Goal: Book appointment/travel/reservation

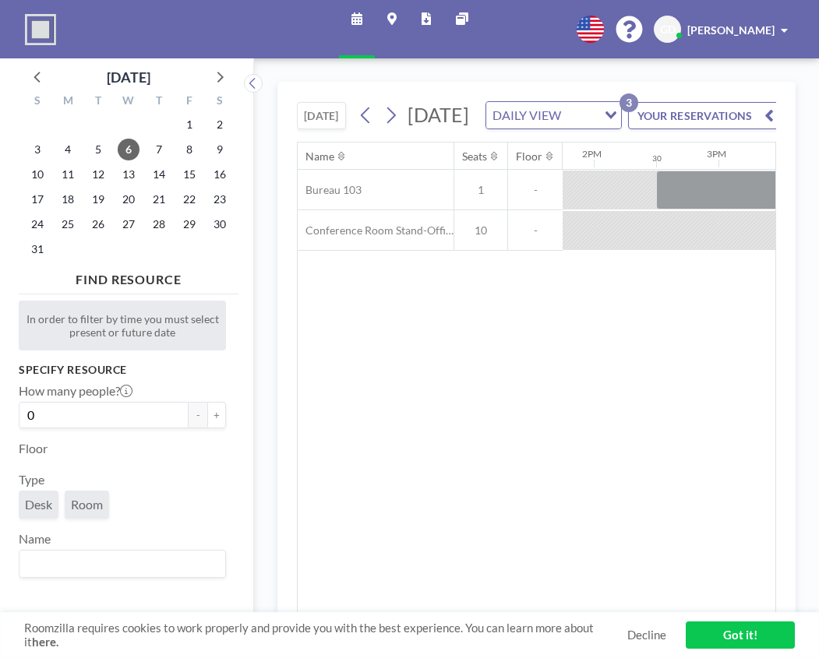
scroll to position [0, 1745]
drag, startPoint x: 451, startPoint y: 349, endPoint x: 441, endPoint y: 348, distance: 10.2
click at [451, 349] on div "Name Seats Floor 12AM 30 1AM 30 2AM 30 3AM 30 4AM 30 5AM 30 6AM 30 7AM 30 8AM 3…" at bounding box center [537, 379] width 478 height 472
click at [128, 173] on span "13" at bounding box center [129, 175] width 22 height 22
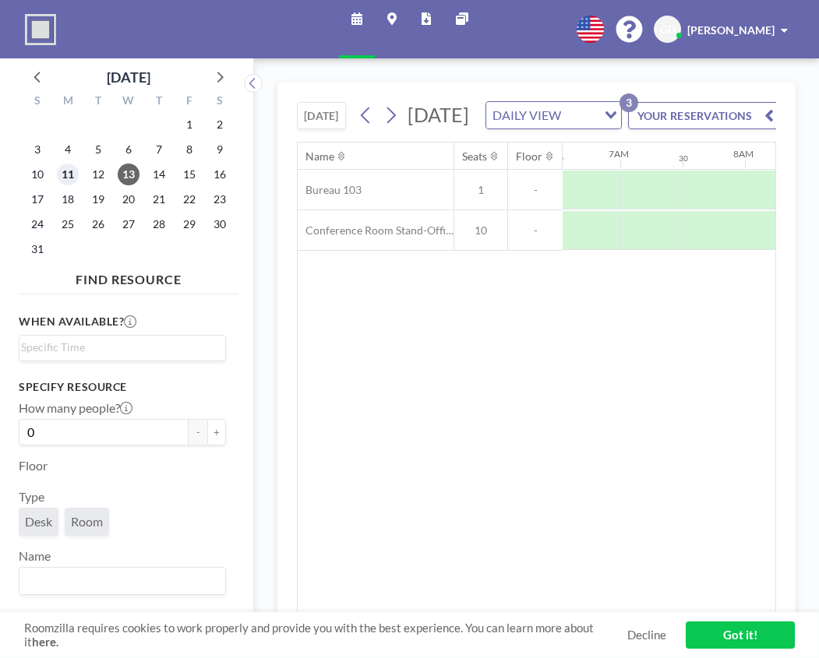
click at [68, 178] on span "11" at bounding box center [68, 175] width 22 height 22
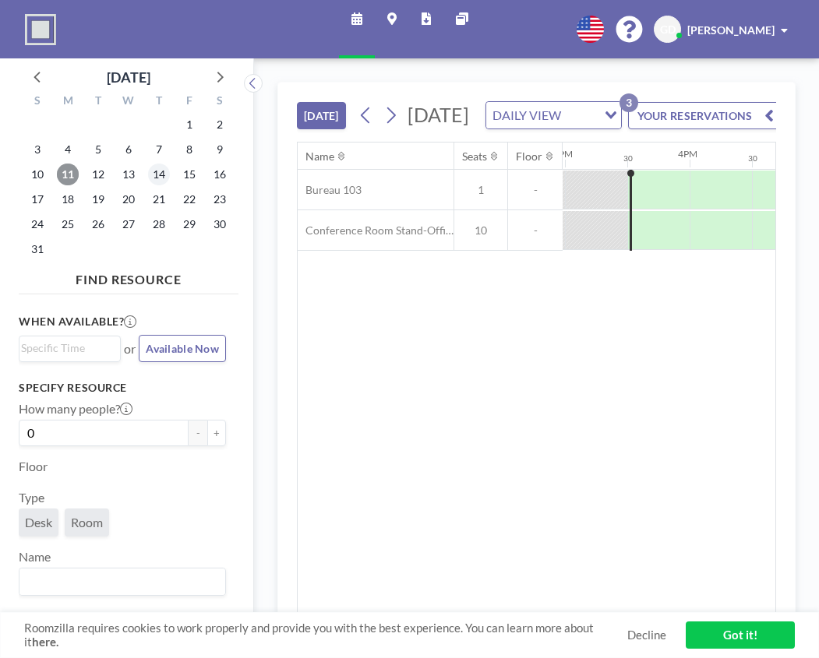
scroll to position [0, 1870]
click at [154, 175] on span "14" at bounding box center [159, 175] width 22 height 22
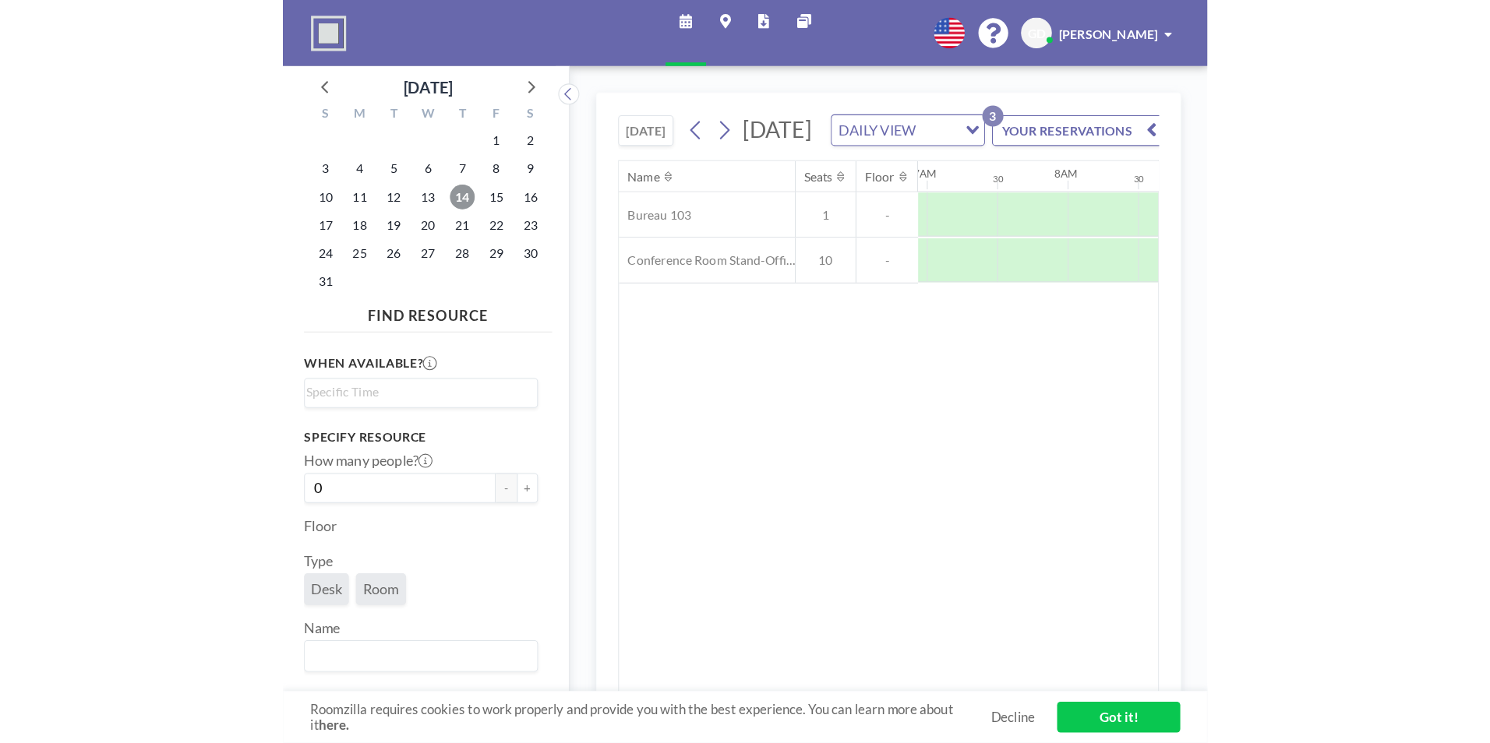
scroll to position [0, 935]
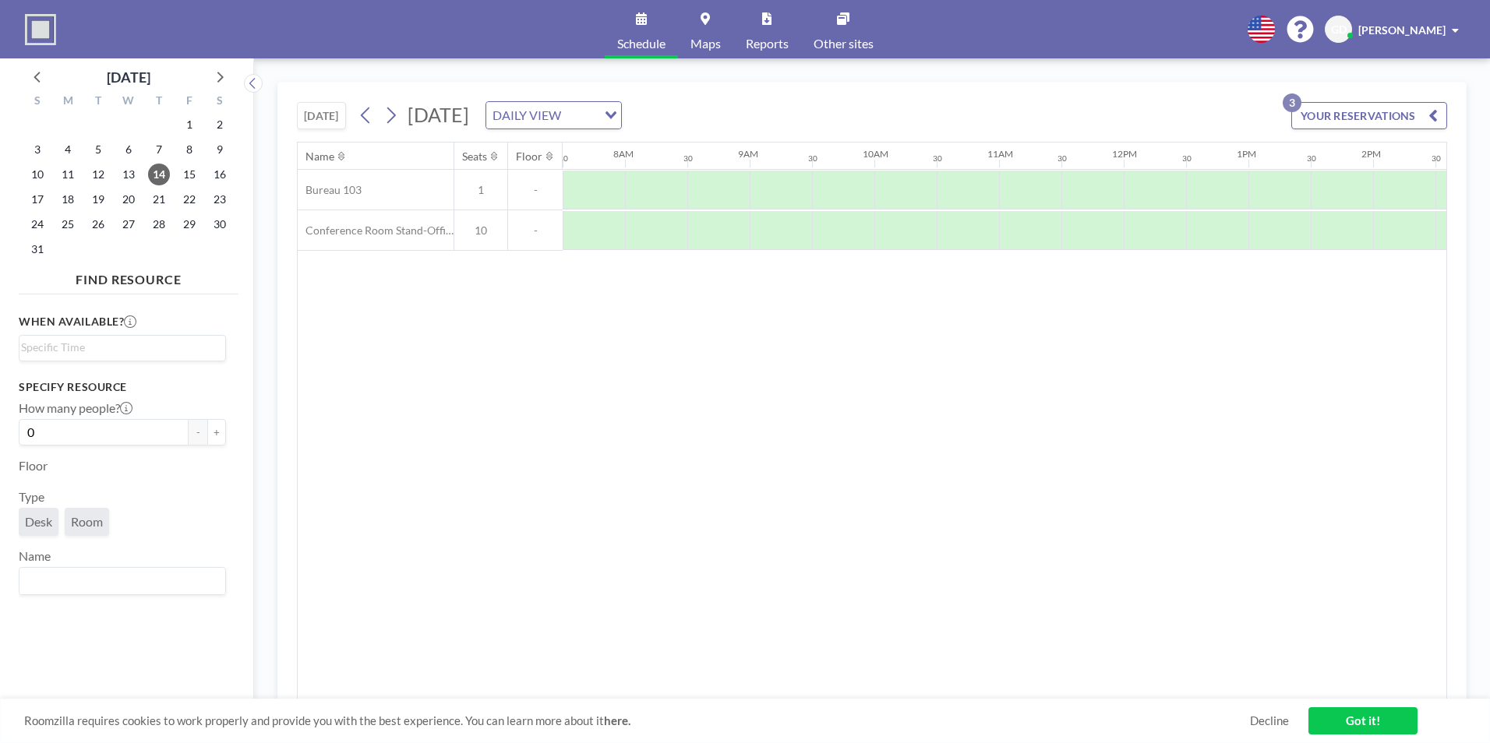
drag, startPoint x: 1359, startPoint y: 150, endPoint x: 1198, endPoint y: 156, distance: 161.4
click at [818, 156] on div "12AM 30 1AM 30 2AM 30 3AM 30 4AM 30 5AM 30 6AM 30 7AM 30 8AM 30 9AM 30 10AM 30 …" at bounding box center [1124, 156] width 2992 height 26
click at [188, 172] on span "15" at bounding box center [189, 175] width 22 height 22
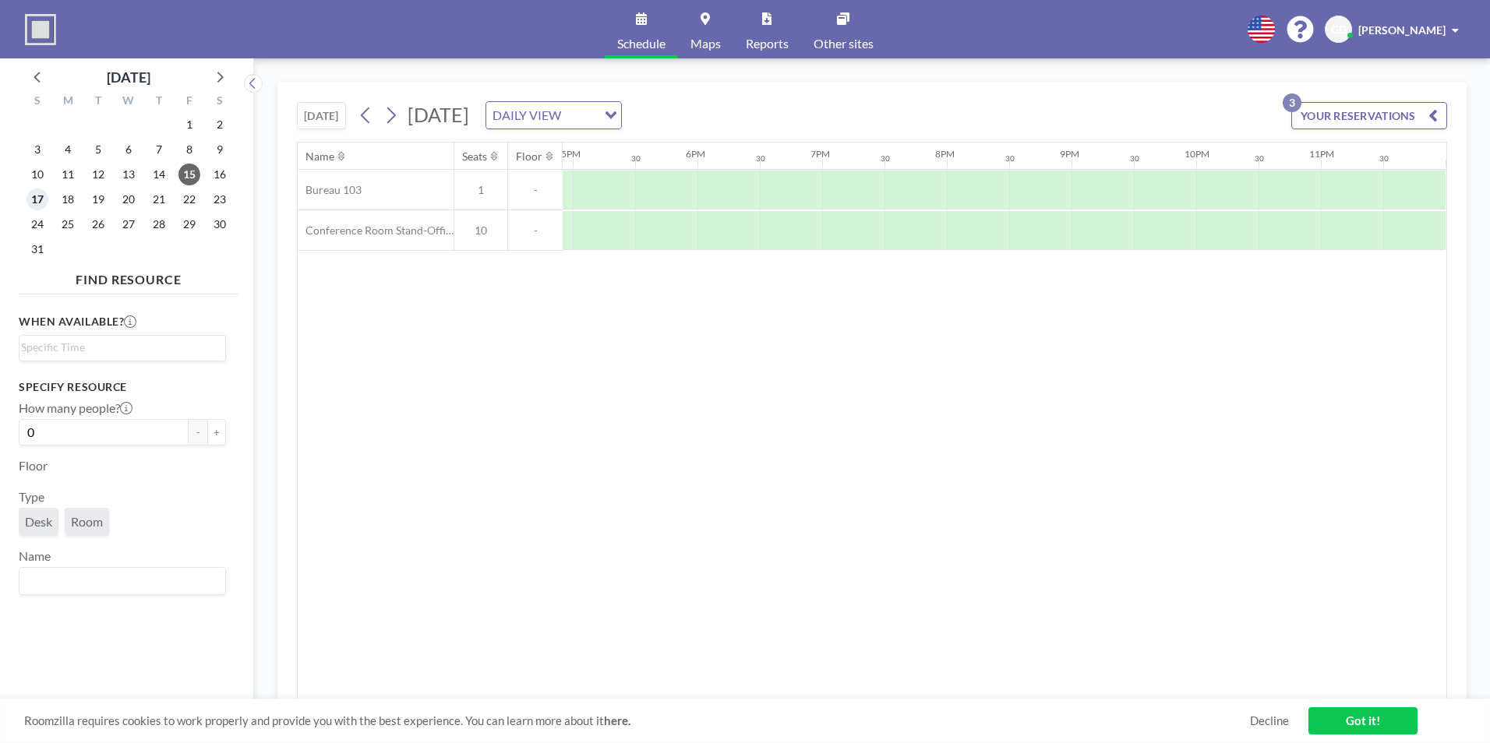
click at [34, 202] on span "17" at bounding box center [37, 200] width 22 height 22
drag, startPoint x: 767, startPoint y: 690, endPoint x: 778, endPoint y: 690, distance: 11.7
click at [778, 658] on div "Name Seats Floor 12AM 30 1AM 30 2AM 30 3AM 30 4AM 30 5AM 30 6AM 30 7AM 30 8AM 3…" at bounding box center [872, 421] width 1149 height 557
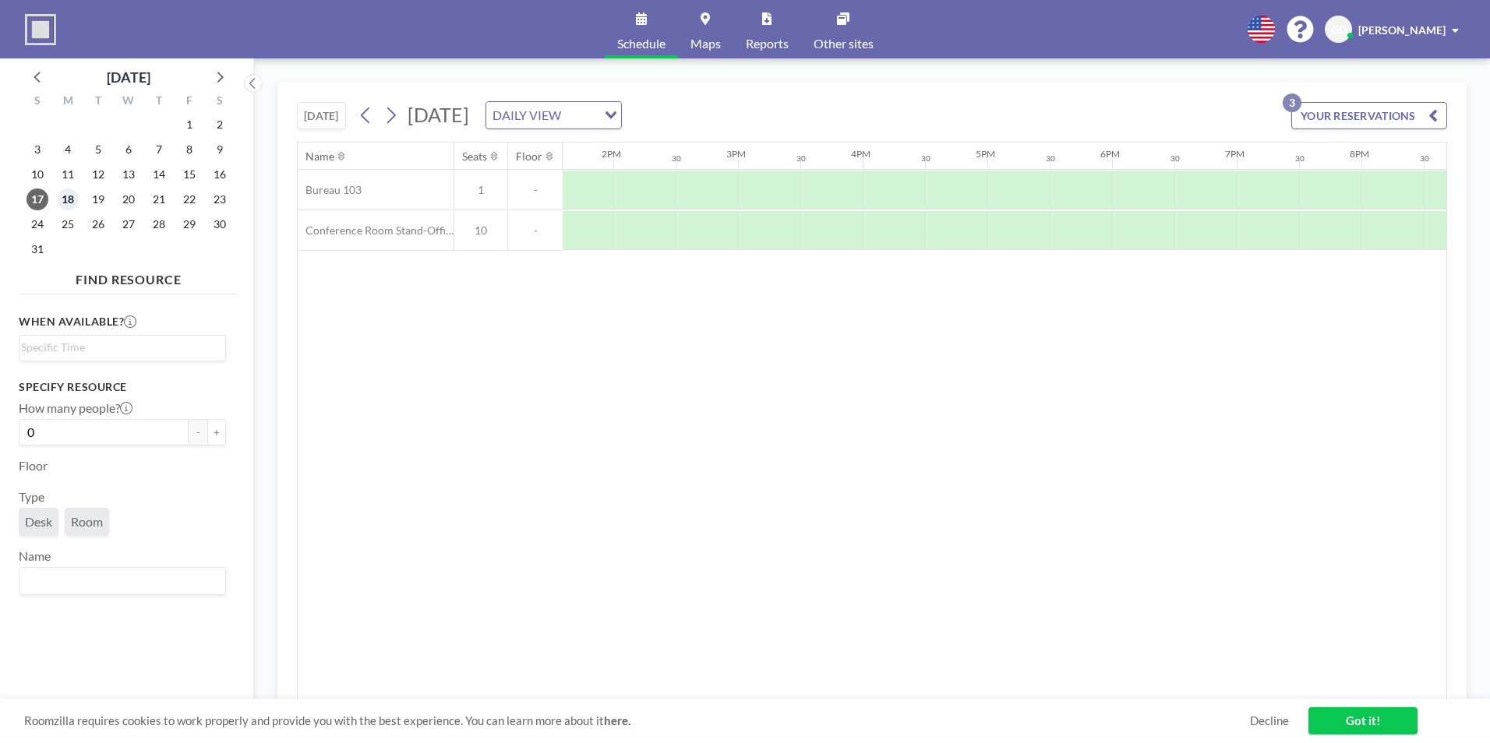
click at [63, 201] on span "18" at bounding box center [68, 200] width 22 height 22
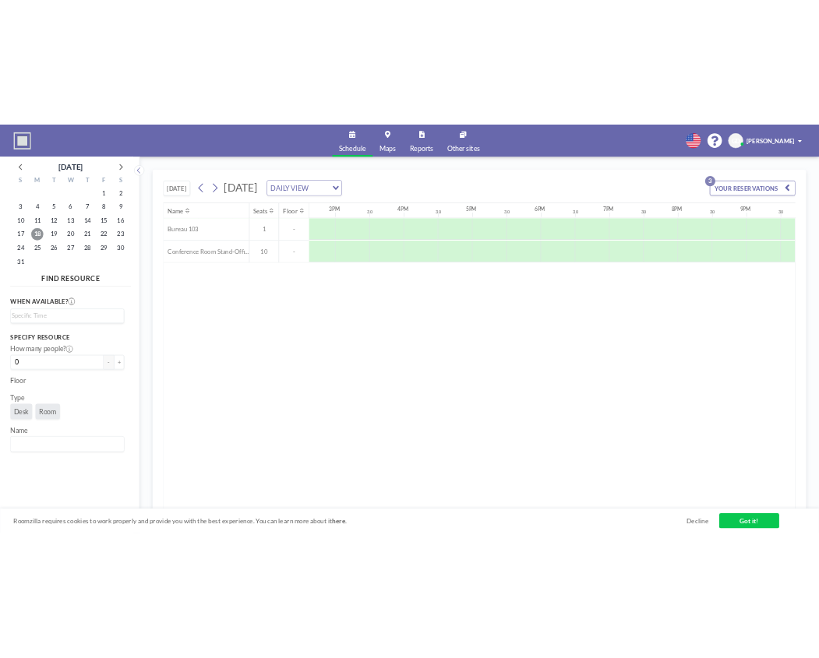
scroll to position [0, 1826]
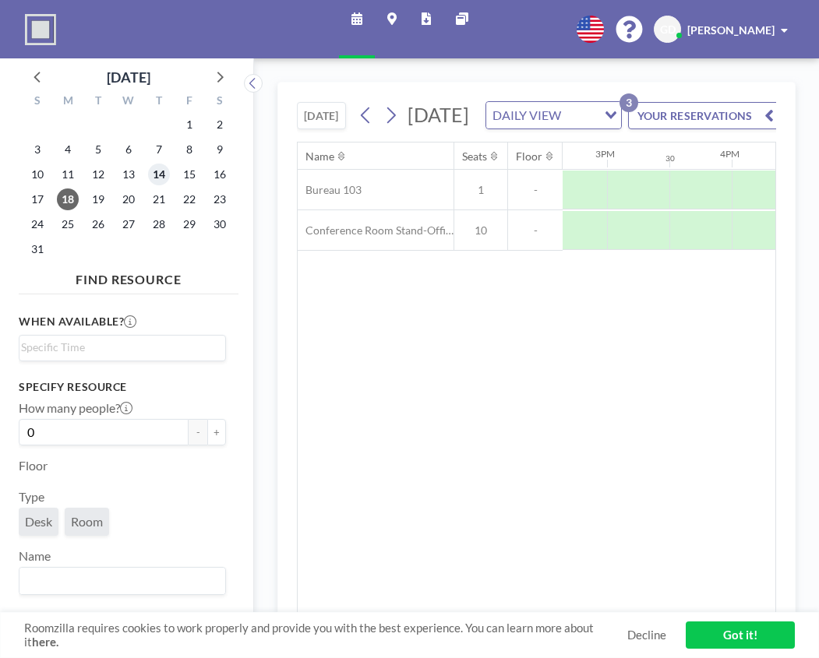
click at [152, 182] on span "14" at bounding box center [159, 175] width 22 height 22
click at [183, 177] on span "15" at bounding box center [189, 175] width 22 height 22
click at [160, 180] on span "14" at bounding box center [159, 175] width 22 height 22
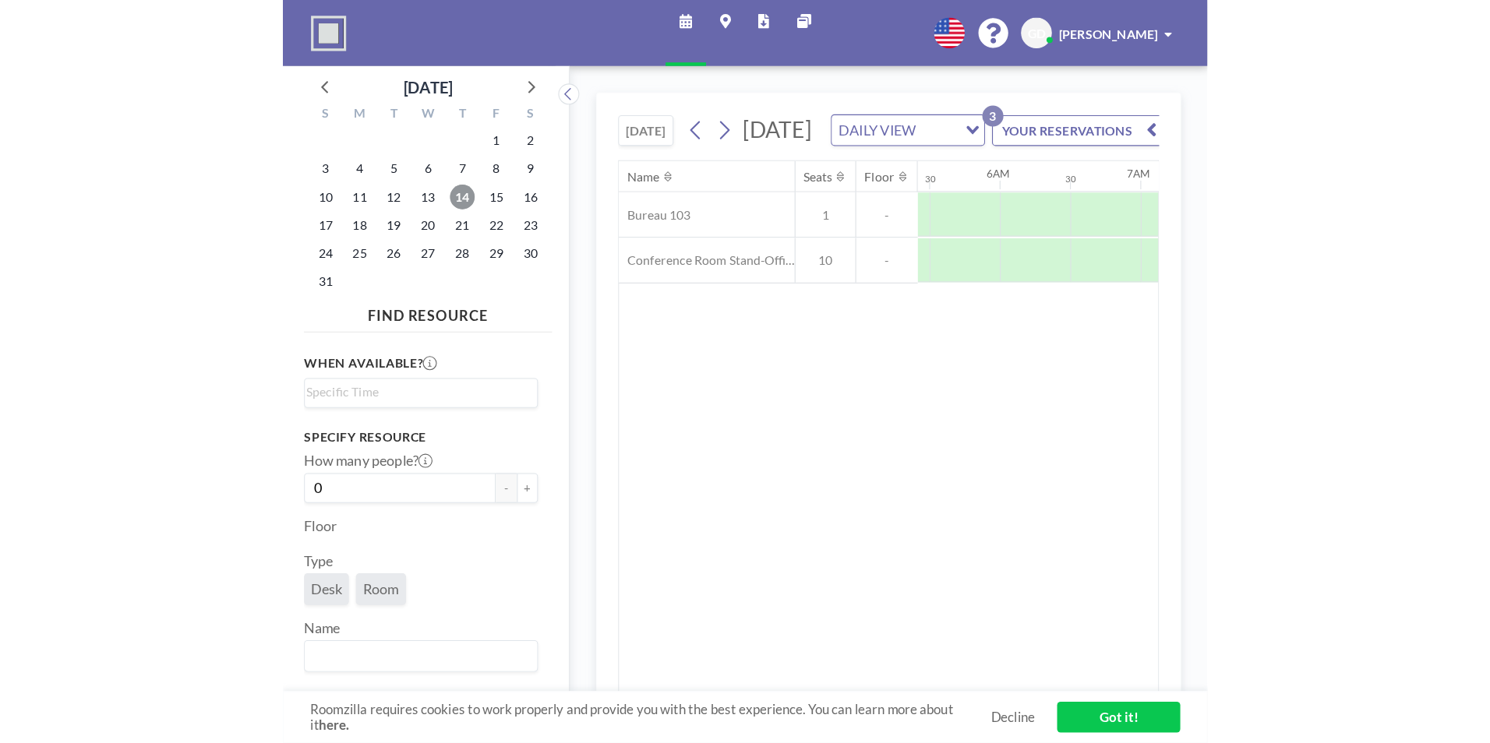
scroll to position [0, 935]
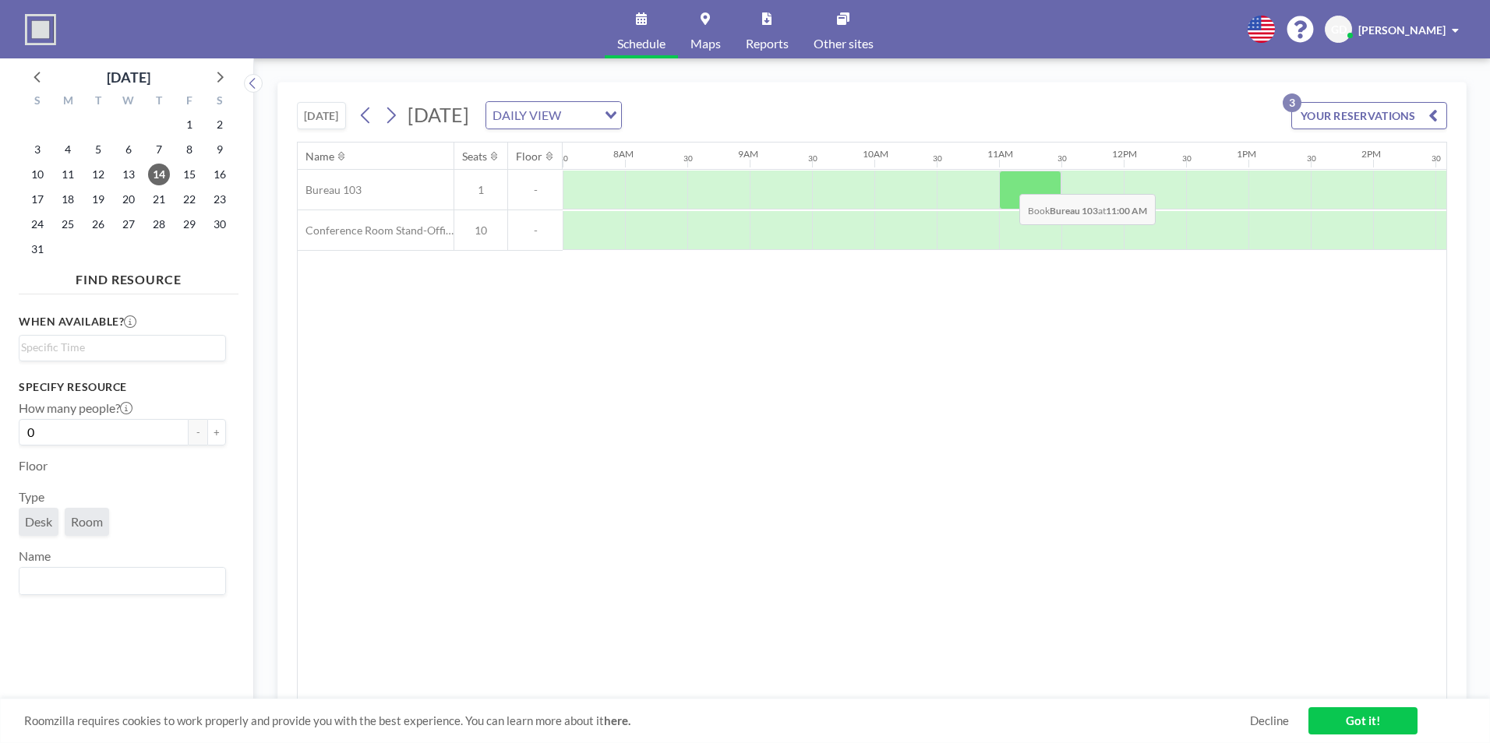
click at [818, 182] on div at bounding box center [1030, 190] width 62 height 39
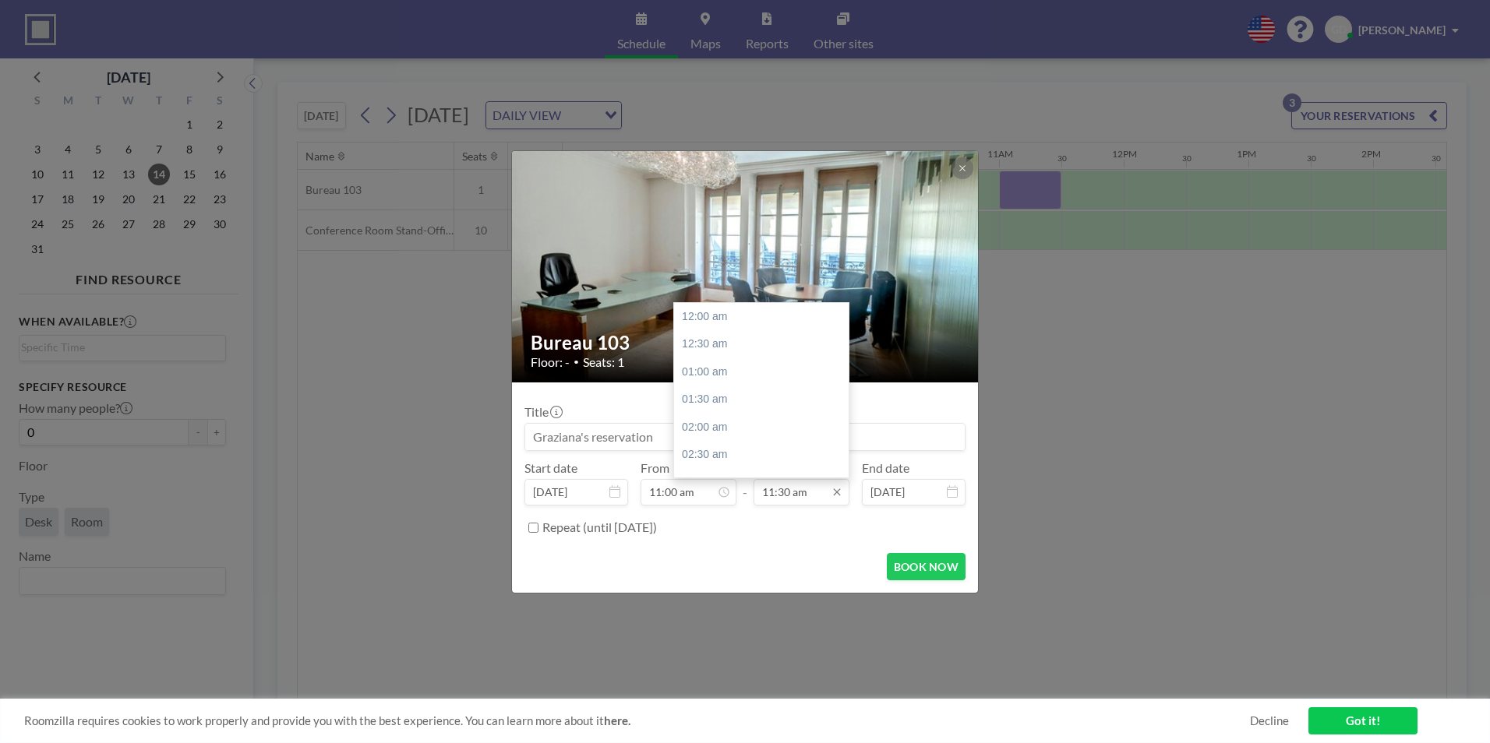
scroll to position [638, 0]
click at [790, 497] on input "11:30 am" at bounding box center [802, 492] width 96 height 26
click at [708, 344] on div "12:00 pm" at bounding box center [765, 344] width 182 height 28
type input "12:00 pm"
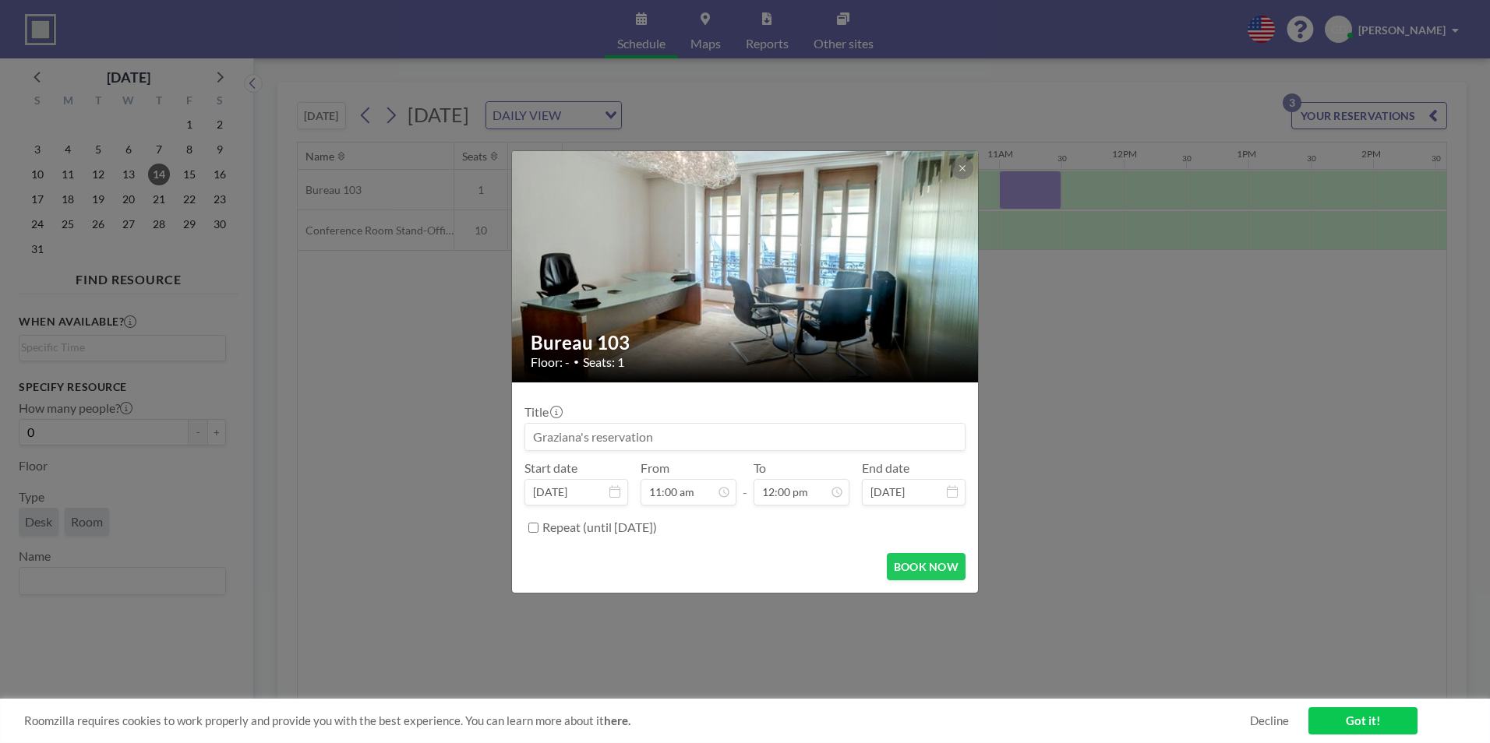
scroll to position [610, 0]
click at [630, 444] on input at bounding box center [744, 437] width 439 height 26
type input "PC&M"
click at [818, 561] on button "BOOK NOW" at bounding box center [926, 566] width 79 height 27
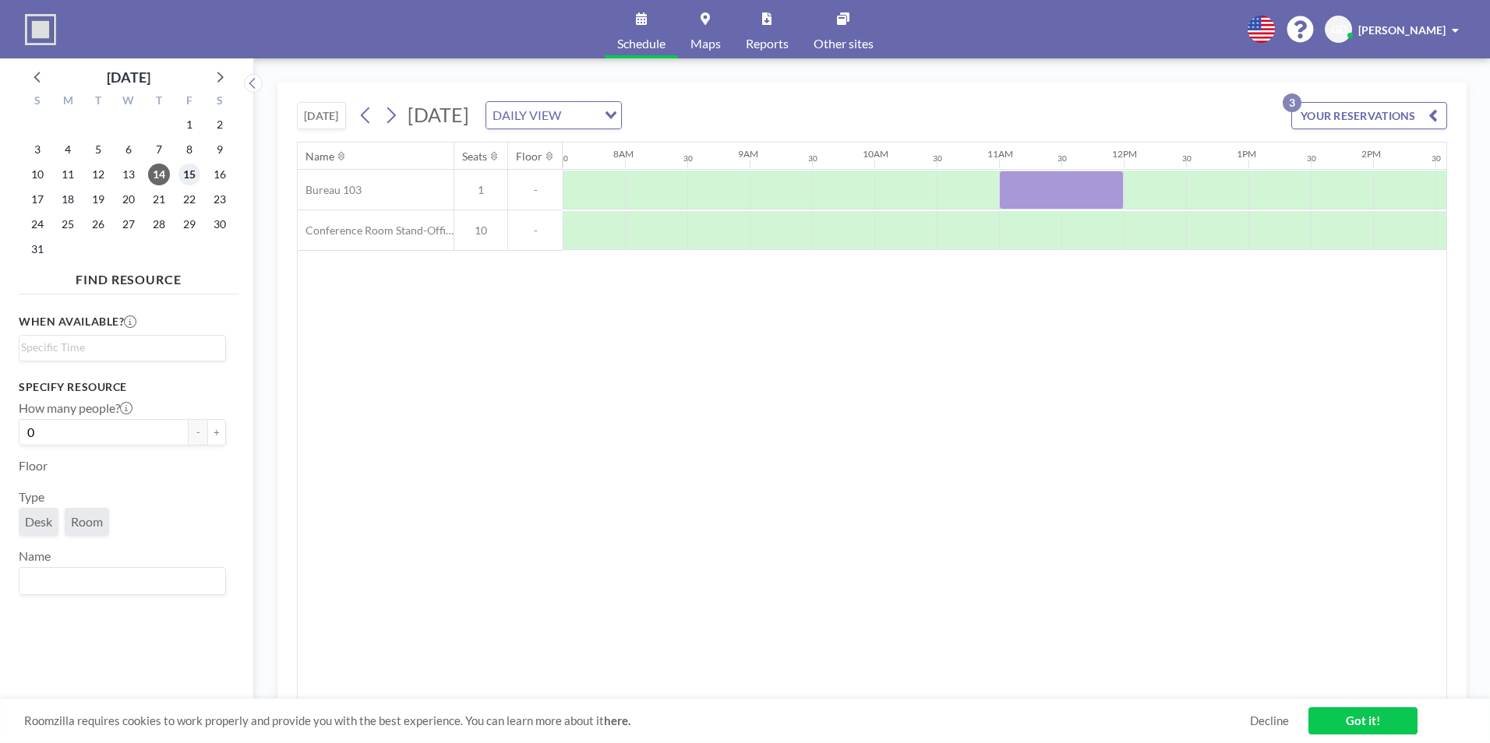
click at [189, 175] on span "15" at bounding box center [189, 175] width 22 height 22
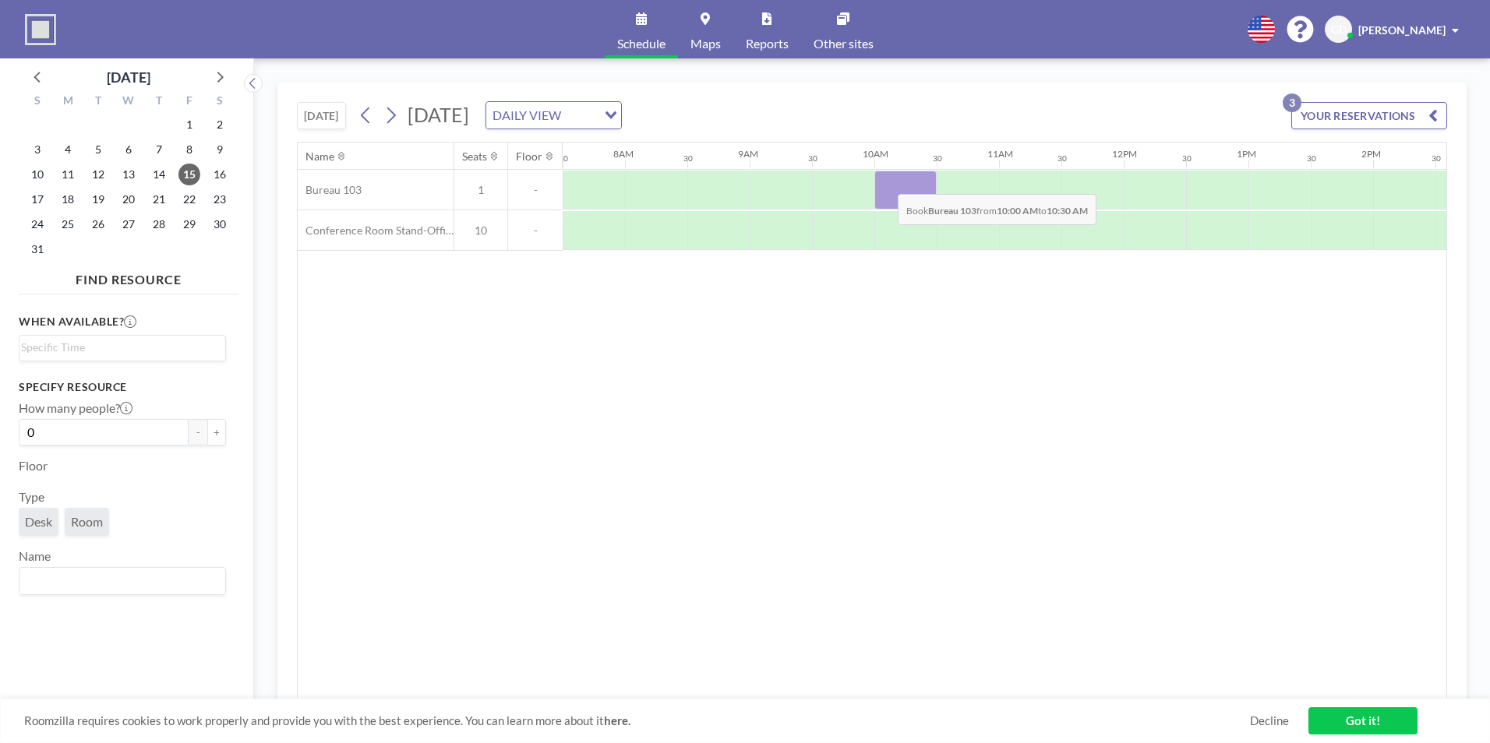
click at [818, 182] on div at bounding box center [905, 190] width 62 height 39
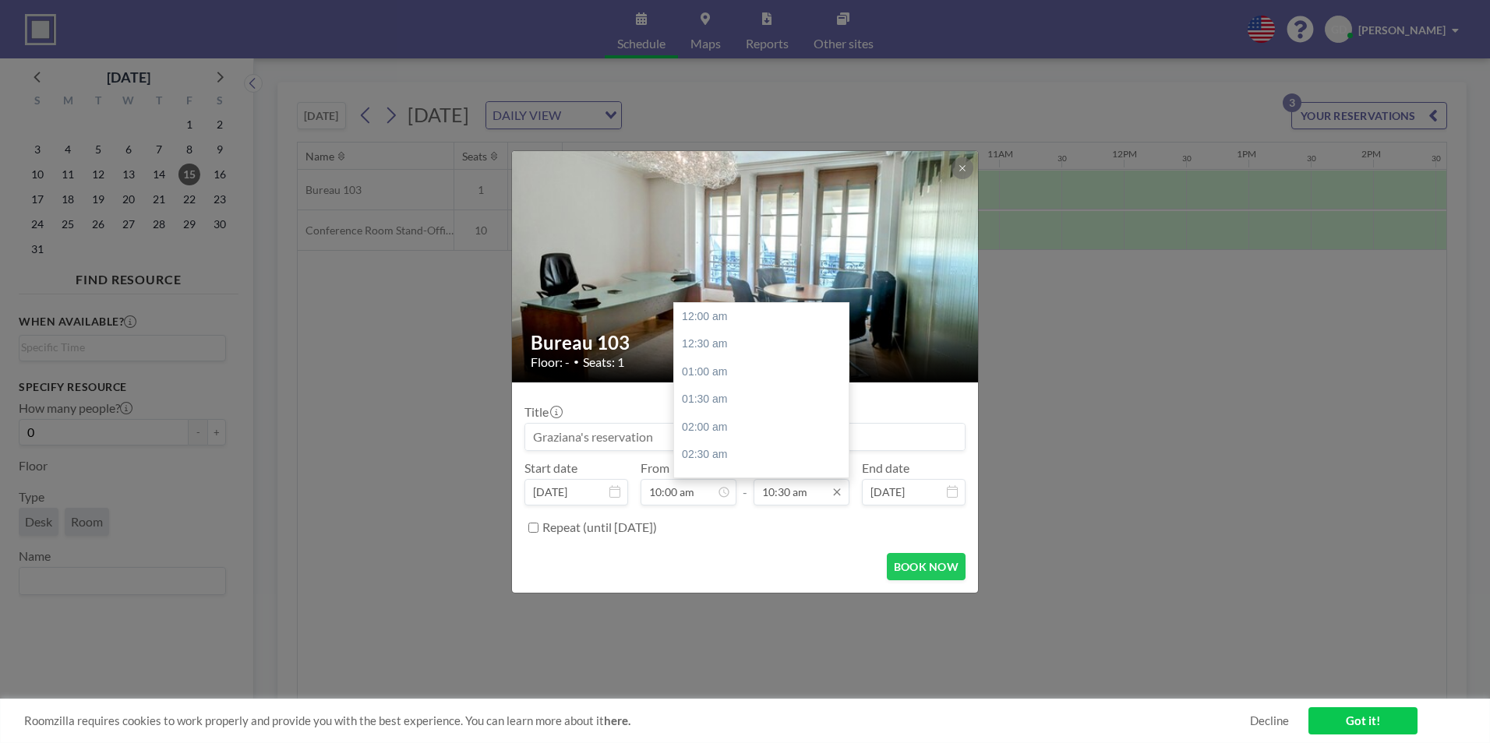
scroll to position [582, 0]
drag, startPoint x: 791, startPoint y: 501, endPoint x: 784, endPoint y: 495, distance: 9.4
click at [791, 500] on input "10:30 am" at bounding box center [802, 492] width 96 height 26
click at [776, 492] on input "10:30 am" at bounding box center [802, 492] width 96 height 26
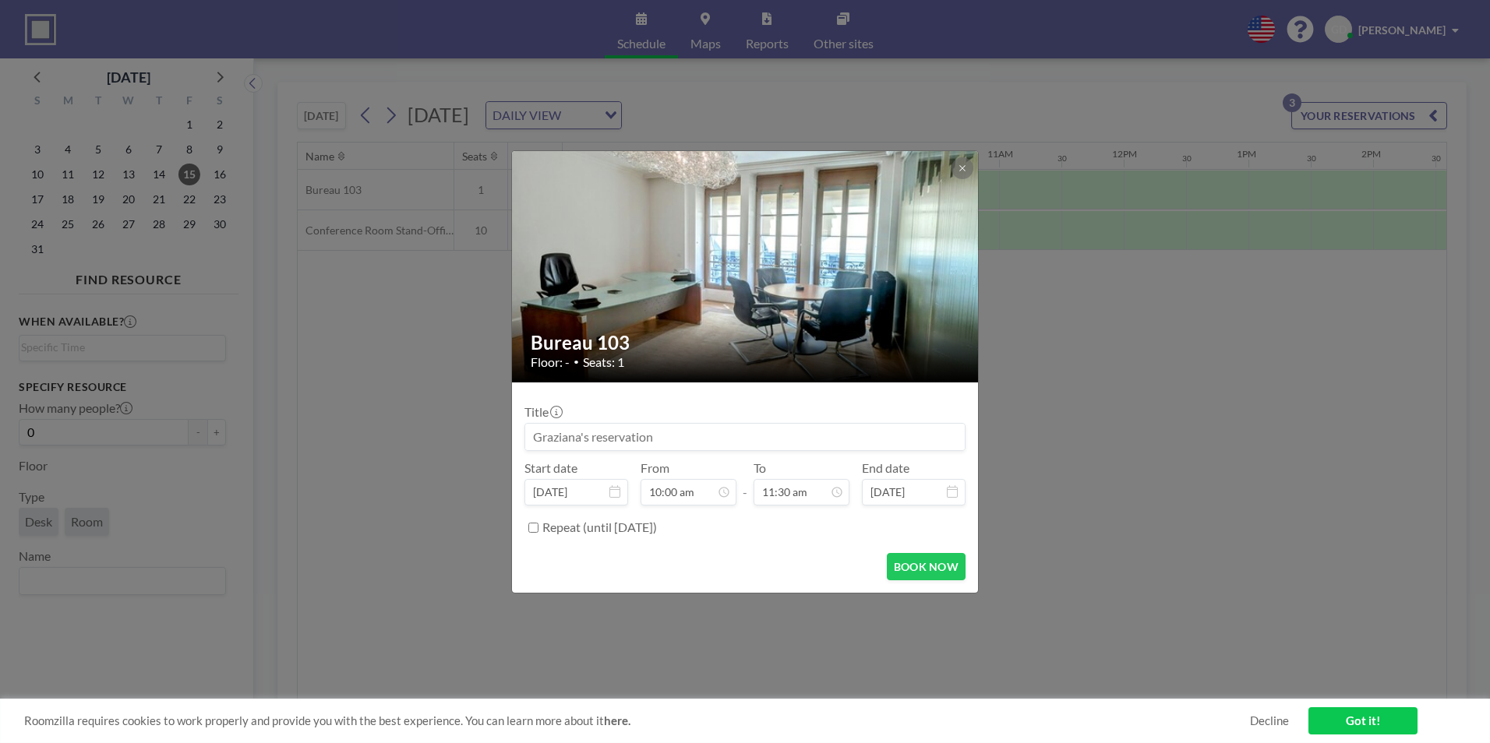
type input "11:30 am"
click at [775, 520] on div "Repeat (until [DATE])" at bounding box center [753, 528] width 423 height 26
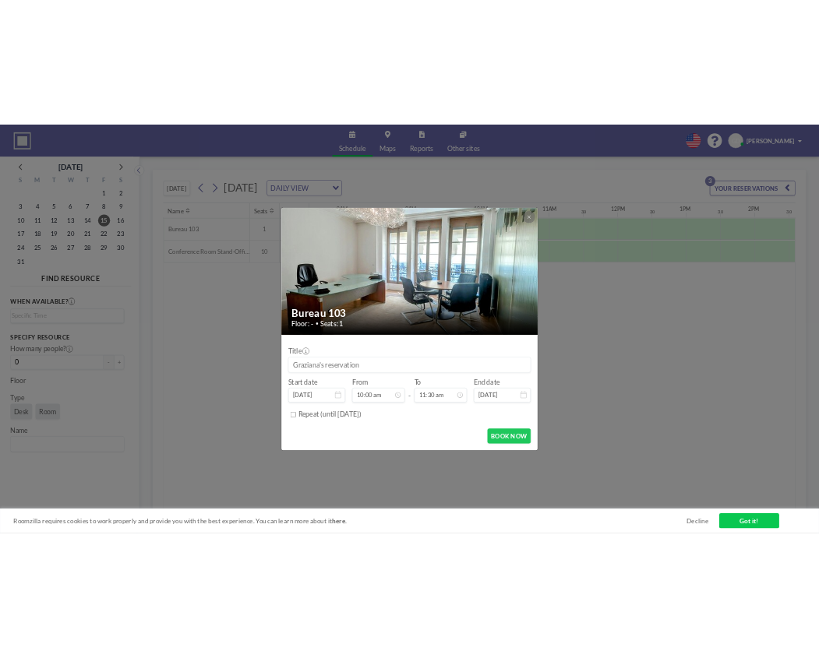
scroll to position [0, 0]
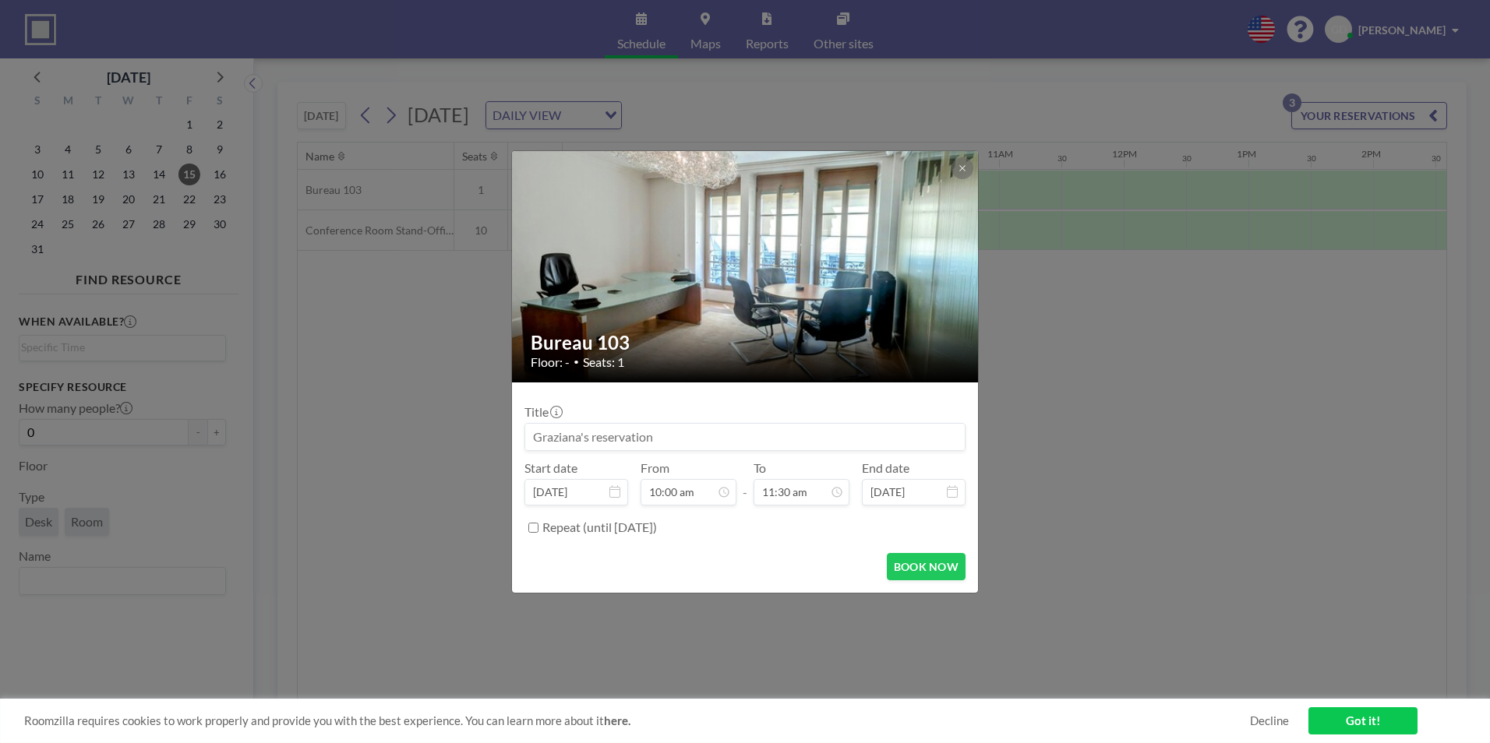
click at [690, 443] on input at bounding box center [744, 437] width 439 height 26
type input "PC&M"
drag, startPoint x: 927, startPoint y: 567, endPoint x: 913, endPoint y: 567, distance: 13.3
click at [818, 567] on button "BOOK NOW" at bounding box center [926, 566] width 79 height 27
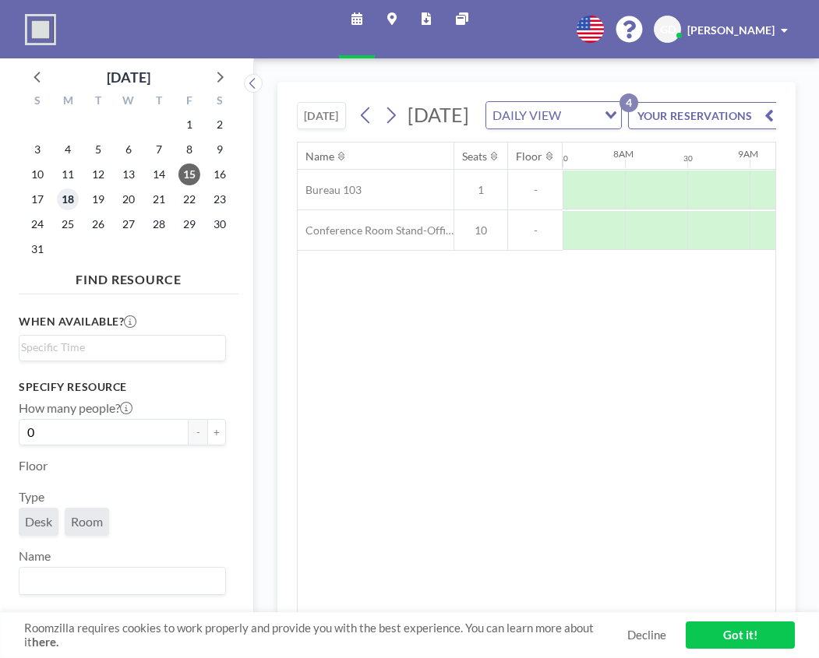
click at [68, 199] on span "18" at bounding box center [68, 200] width 22 height 22
click at [94, 204] on span "19" at bounding box center [98, 200] width 22 height 22
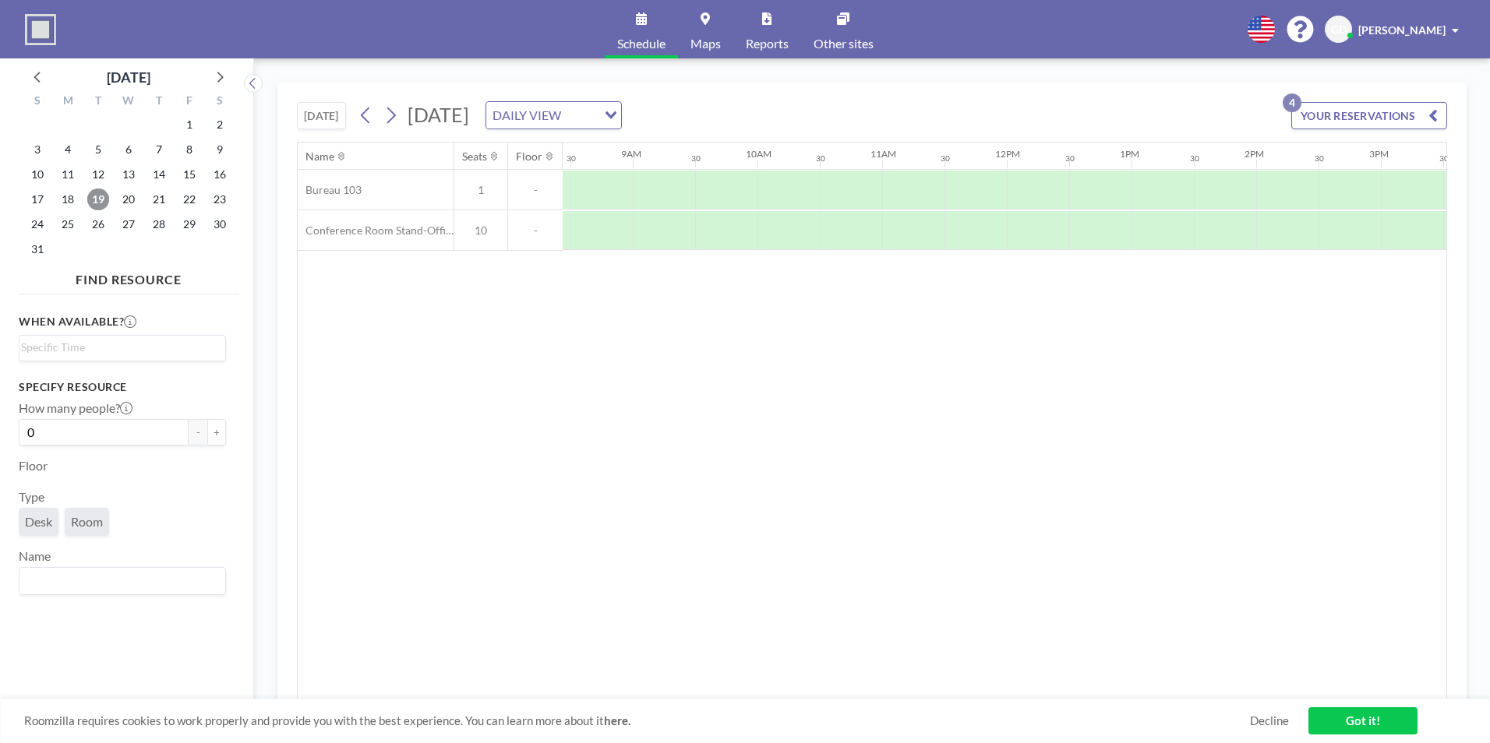
scroll to position [0, 1033]
click at [122, 196] on span "20" at bounding box center [129, 200] width 22 height 22
click at [62, 200] on span "18" at bounding box center [68, 200] width 22 height 22
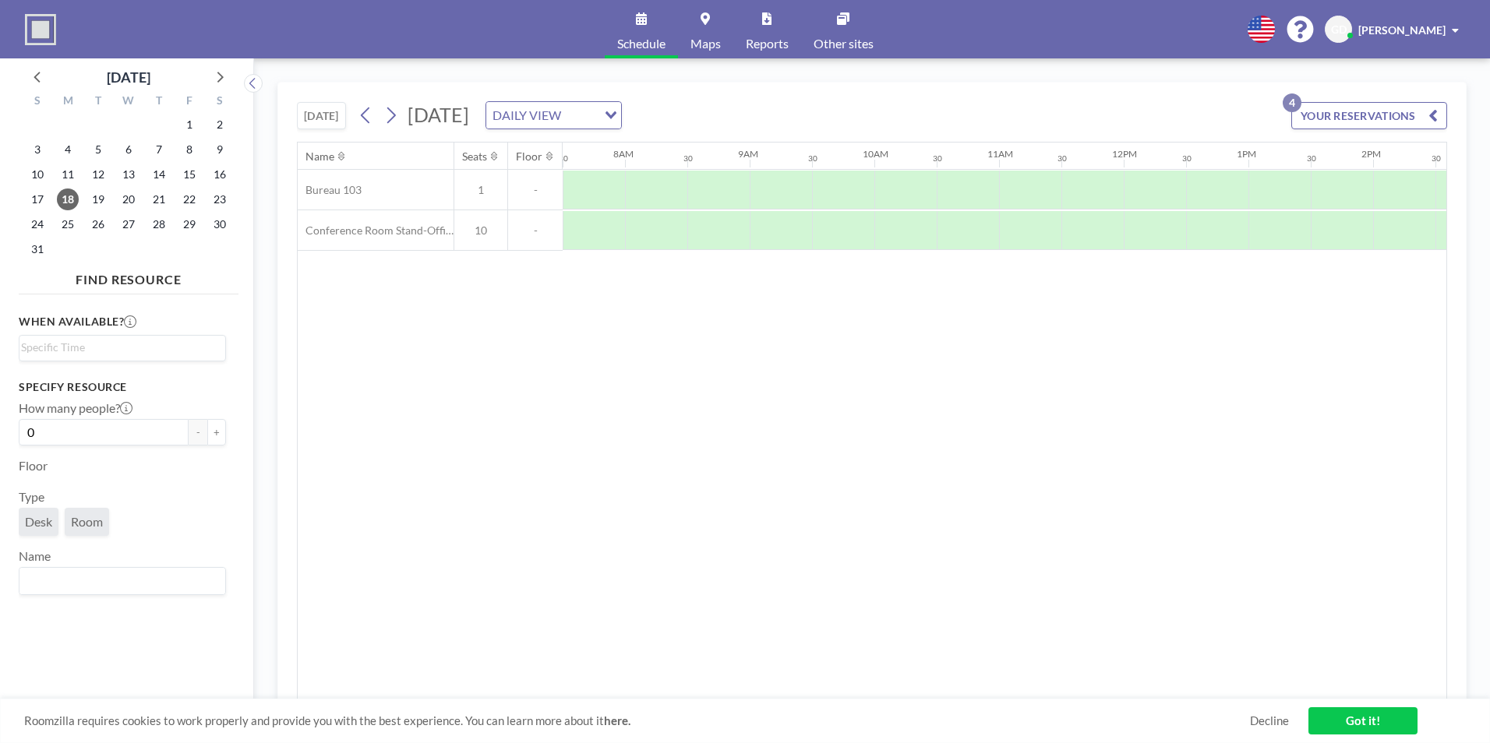
drag, startPoint x: 892, startPoint y: 691, endPoint x: 967, endPoint y: 687, distance: 74.9
click at [818, 658] on div "Name Seats Floor 12AM 30 1AM 30 2AM 30 3AM 30 4AM 30 5AM 30 6AM 30 7AM 30 8AM 3…" at bounding box center [872, 421] width 1149 height 557
